Goal: Download file/media

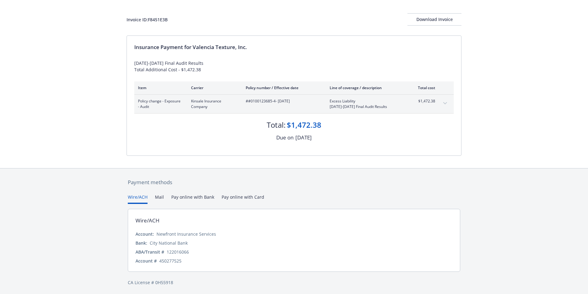
scroll to position [30, 0]
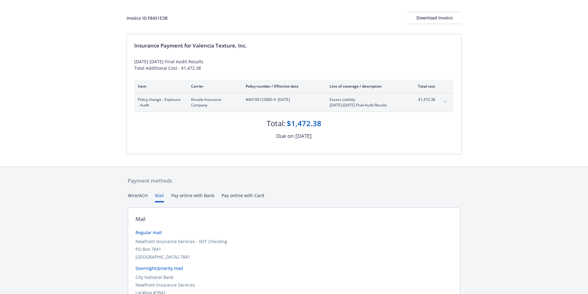
click at [159, 196] on button "Mail" at bounding box center [159, 197] width 9 height 10
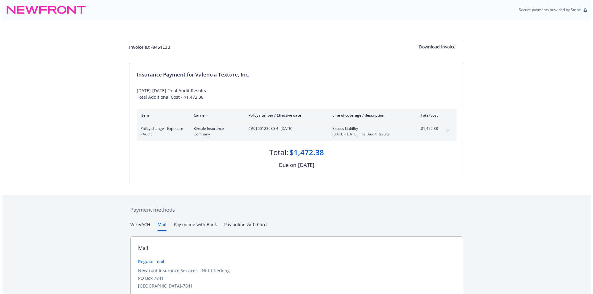
scroll to position [0, 0]
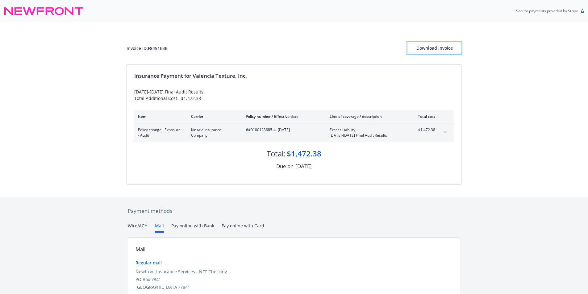
click at [447, 47] on div "Download Invoice" at bounding box center [435, 48] width 54 height 12
